Goal: Task Accomplishment & Management: Use online tool/utility

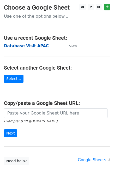
click at [26, 44] on strong "Database Visit APAC" at bounding box center [26, 46] width 45 height 5
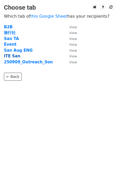
click at [9, 56] on strong "ITE San" at bounding box center [12, 56] width 16 height 5
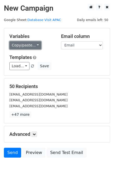
click at [34, 47] on link "Copy/paste..." at bounding box center [25, 45] width 32 height 8
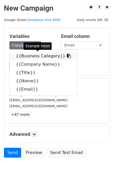
click at [28, 58] on link "{{Business Category}}" at bounding box center [43, 56] width 67 height 8
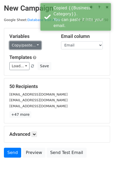
click at [35, 46] on link "Copy/paste..." at bounding box center [25, 45] width 32 height 8
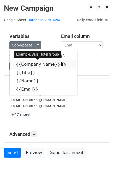
click at [61, 64] on icon at bounding box center [63, 64] width 4 height 4
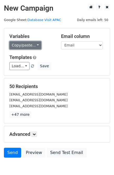
click at [33, 44] on link "Copy/paste..." at bounding box center [25, 45] width 32 height 8
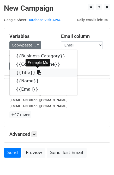
click at [37, 73] on icon at bounding box center [39, 73] width 4 height 4
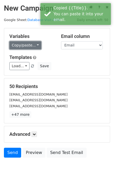
click at [33, 46] on link "Copy/paste..." at bounding box center [25, 45] width 32 height 8
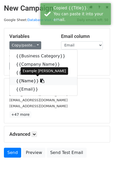
click at [40, 81] on icon at bounding box center [42, 81] width 4 height 4
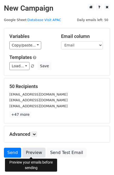
click at [29, 153] on link "Preview" at bounding box center [33, 153] width 23 height 10
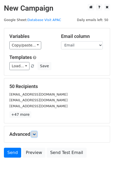
click at [36, 135] on icon at bounding box center [34, 134] width 3 height 3
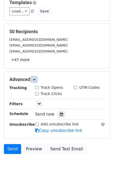
scroll to position [55, 0]
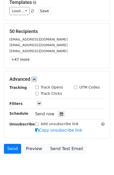
click at [35, 86] on input "Track Opens" at bounding box center [36, 87] width 3 height 3
checkbox input "true"
click at [60, 113] on icon at bounding box center [61, 114] width 3 height 4
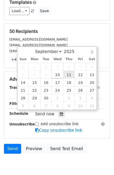
type input "2025-09-11 12:00"
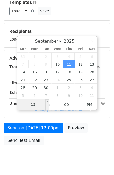
type input "8"
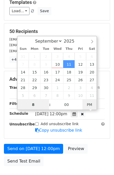
type input "2025-09-11 08:00"
type input "08"
click at [86, 100] on span "PM" at bounding box center [89, 105] width 14 height 10
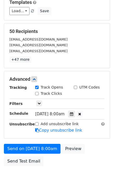
click at [26, 136] on div "Advanced Tracking Track Opens UTM Codes Track Clicks Filters Only include sprea…" at bounding box center [56, 104] width 105 height 67
click at [36, 94] on input "Track Clicks" at bounding box center [36, 93] width 3 height 3
checkbox input "true"
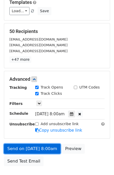
click at [26, 147] on link "Send on Sep 11 at 8:00am" at bounding box center [32, 149] width 56 height 10
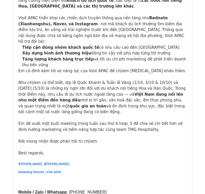
scroll to position [14519, 0]
